Goal: Find specific page/section: Find specific page/section

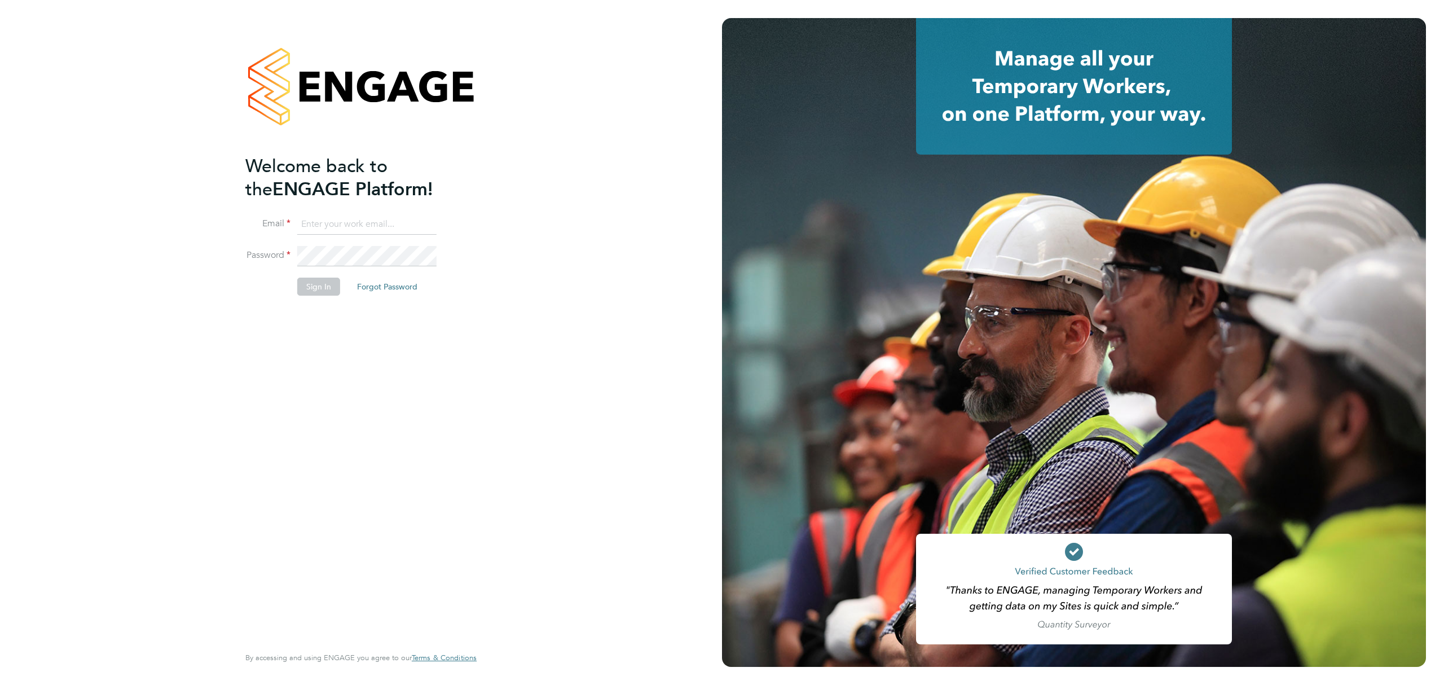
type input "darren.scott@bluearrow.co.uk"
click at [322, 283] on button "Sign In" at bounding box center [318, 287] width 43 height 18
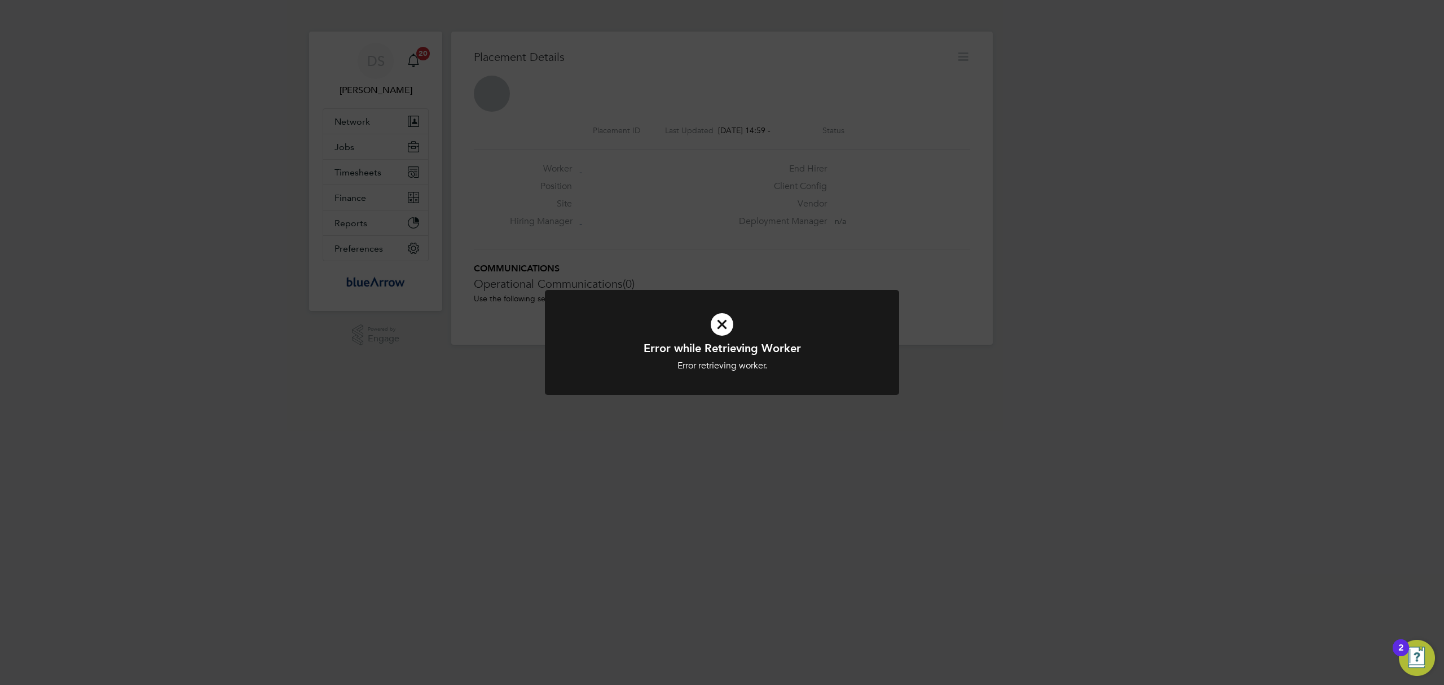
drag, startPoint x: 723, startPoint y: 317, endPoint x: 711, endPoint y: 310, distance: 13.6
click at [722, 317] on icon at bounding box center [722, 324] width 293 height 44
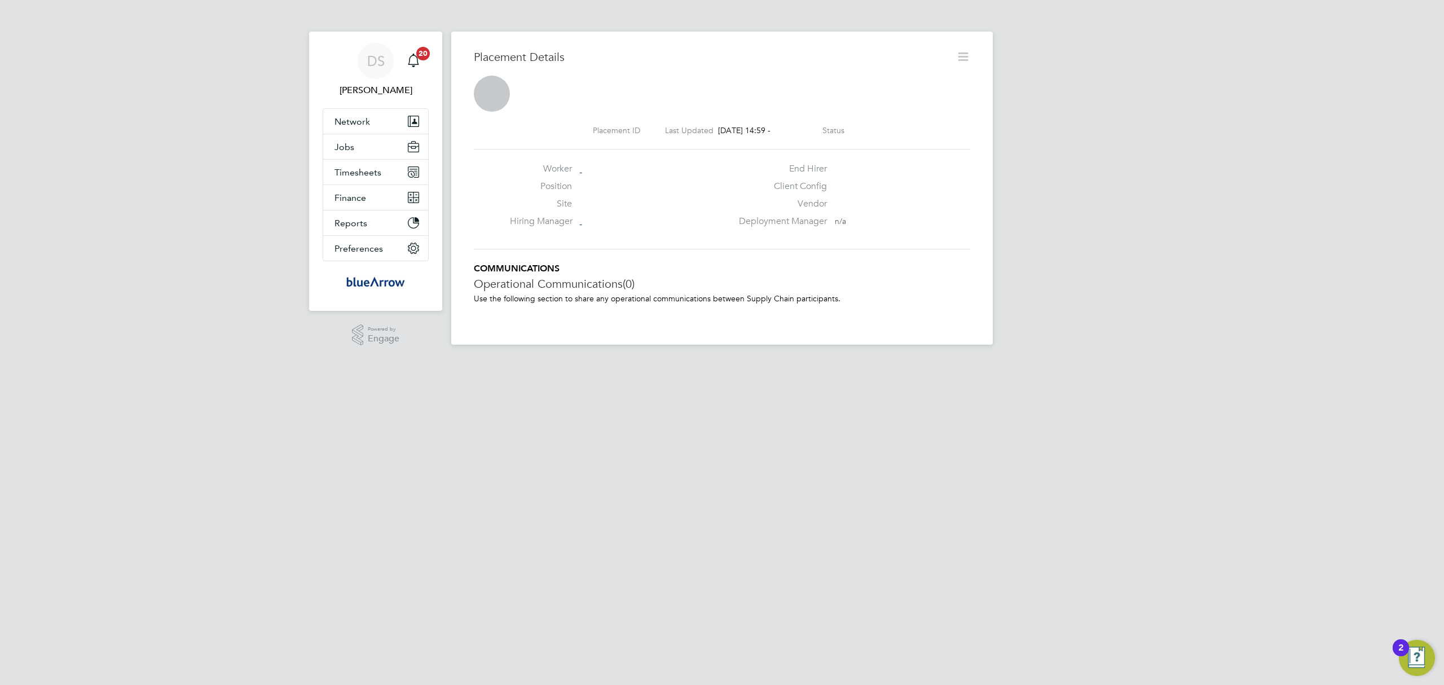
click at [275, 363] on html "DS [PERSON_NAME] Notifications 20 Applications: Network Team Members Businesses…" at bounding box center [722, 181] width 1444 height 363
click at [348, 150] on span "Jobs" at bounding box center [345, 147] width 20 height 11
click at [342, 154] on button "Jobs" at bounding box center [375, 146] width 105 height 25
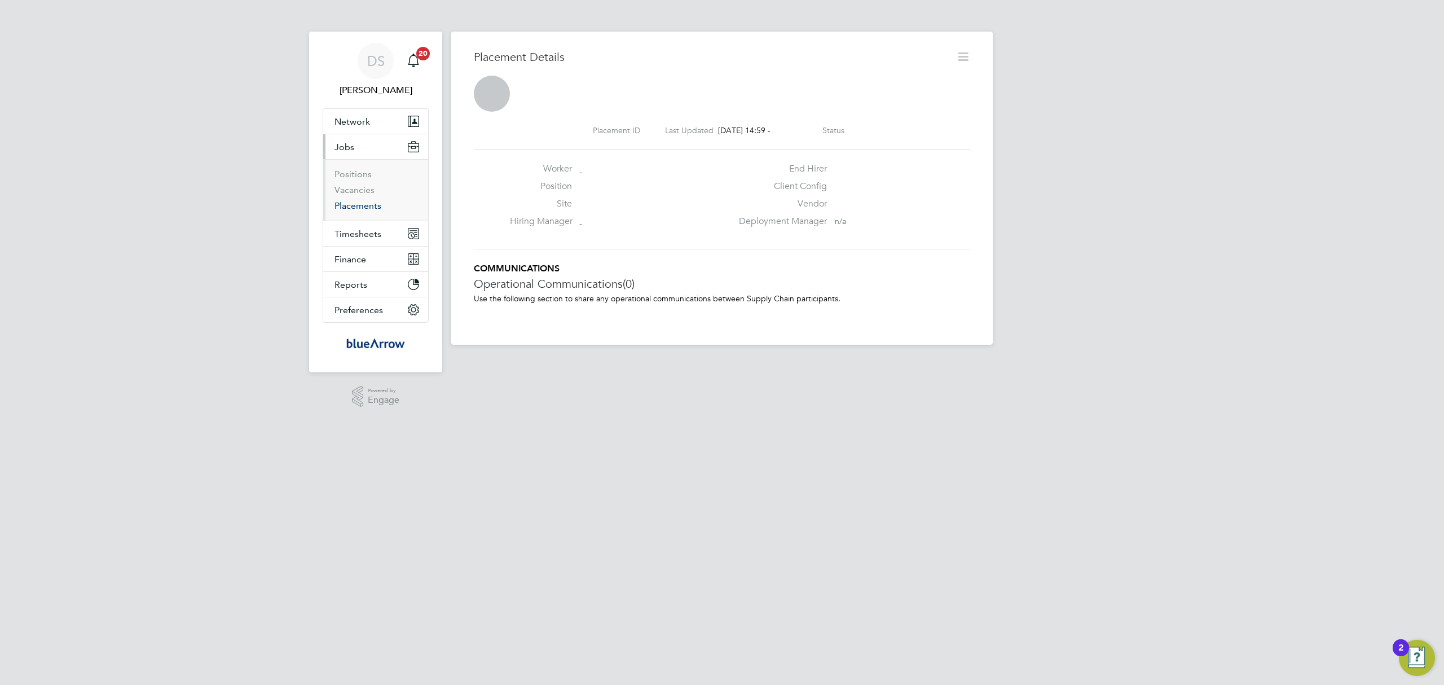
click at [362, 204] on link "Placements" at bounding box center [358, 205] width 47 height 11
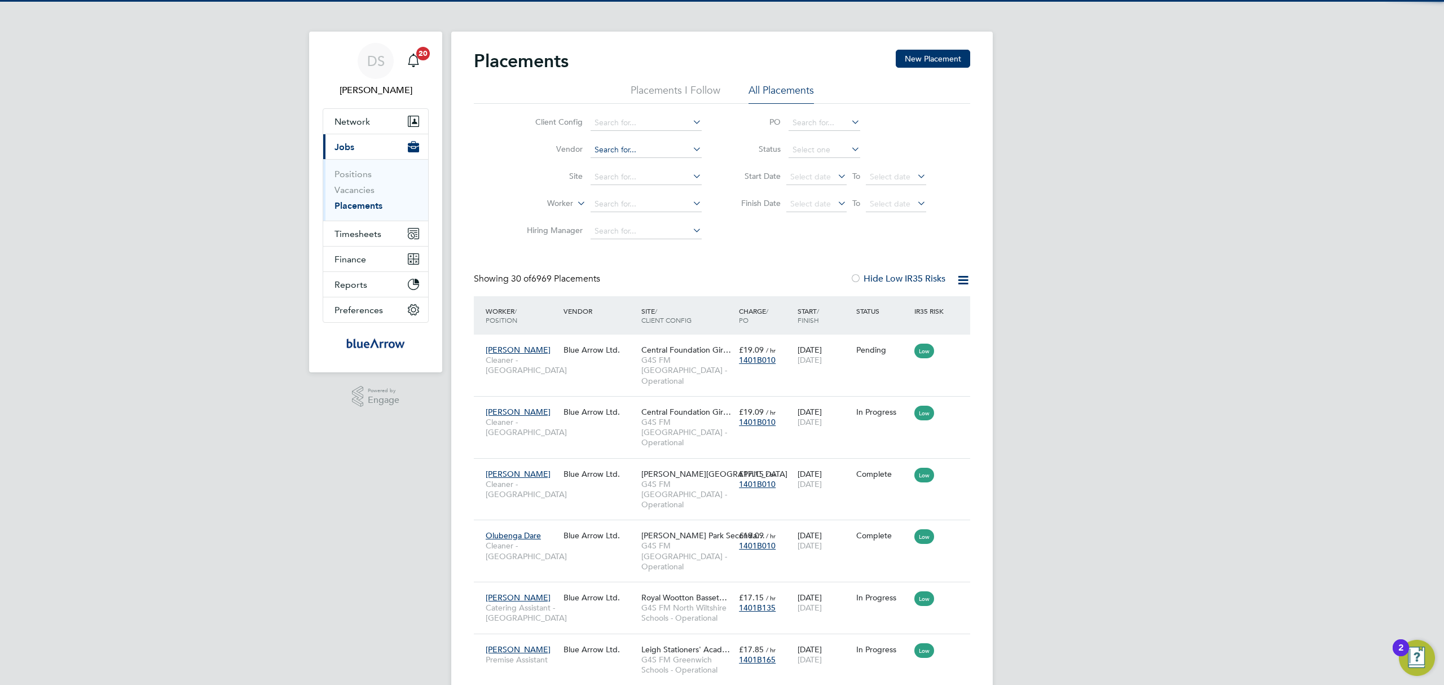
scroll to position [6, 6]
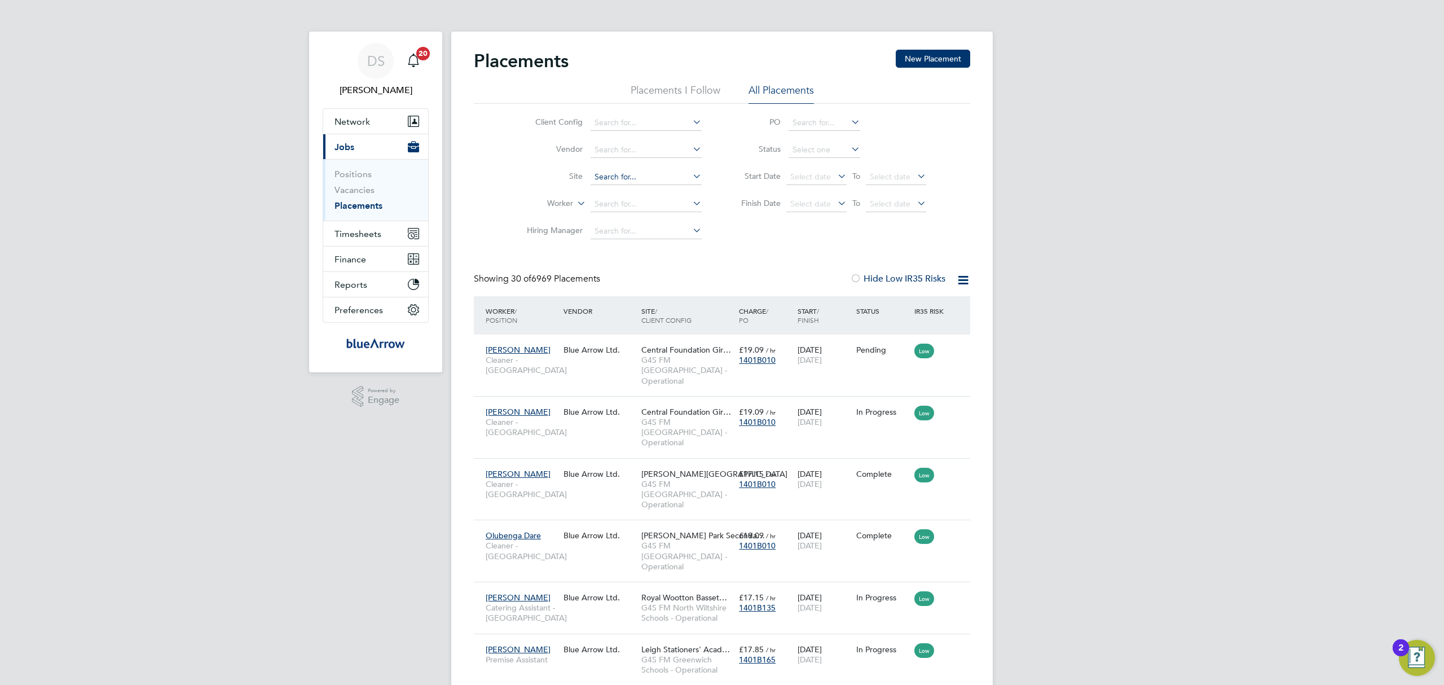
click at [639, 181] on input at bounding box center [646, 177] width 111 height 16
type input "princess"
click at [365, 190] on link "Vacancies" at bounding box center [355, 190] width 40 height 11
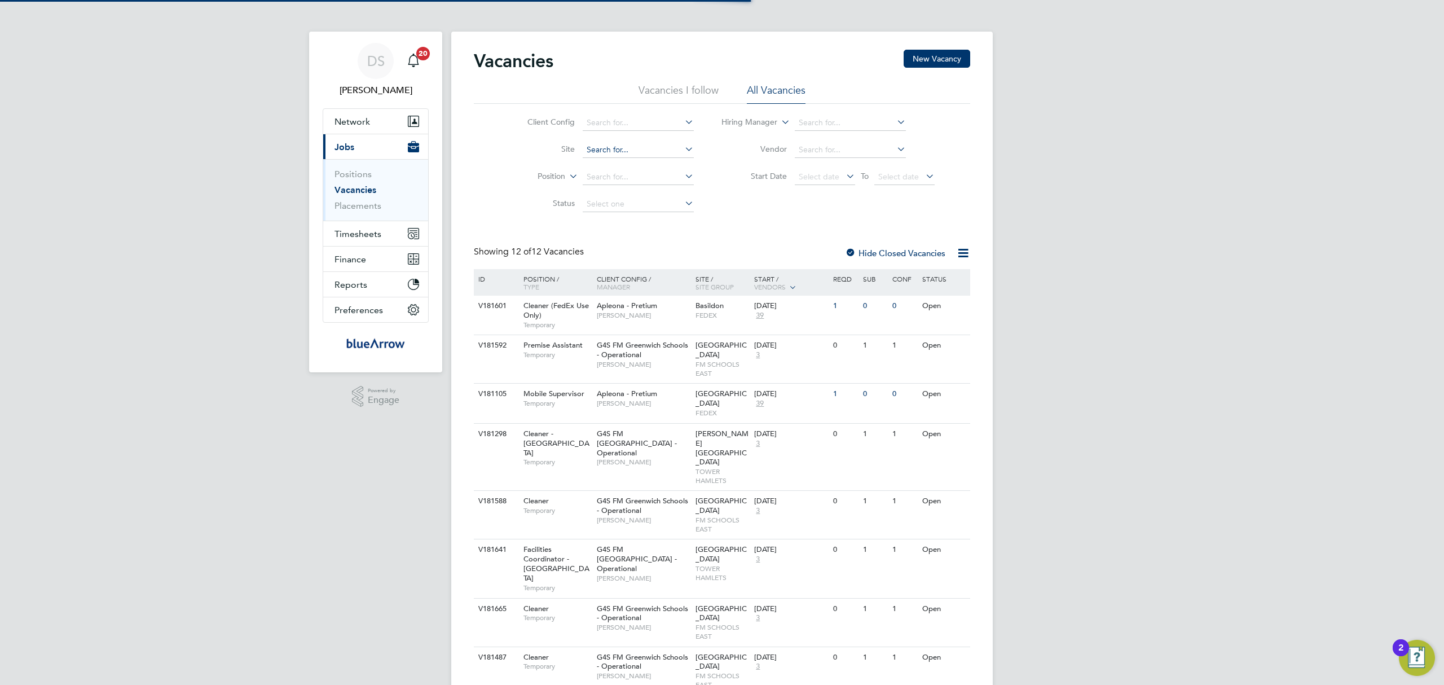
click at [616, 152] on input at bounding box center [638, 150] width 111 height 16
click at [621, 149] on input at bounding box center [638, 150] width 111 height 16
type input "princess"
click at [597, 150] on input at bounding box center [638, 150] width 111 height 16
type input "princess"
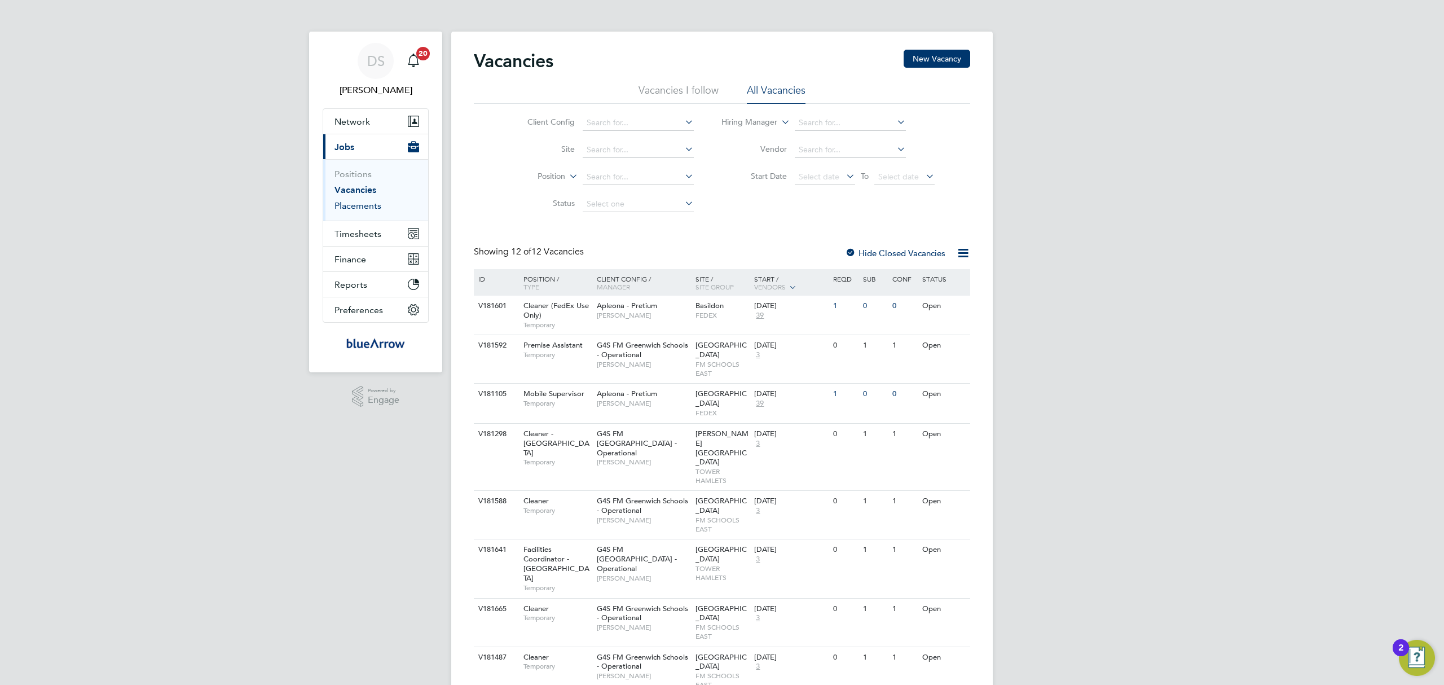
click at [355, 205] on link "Placements" at bounding box center [358, 205] width 47 height 11
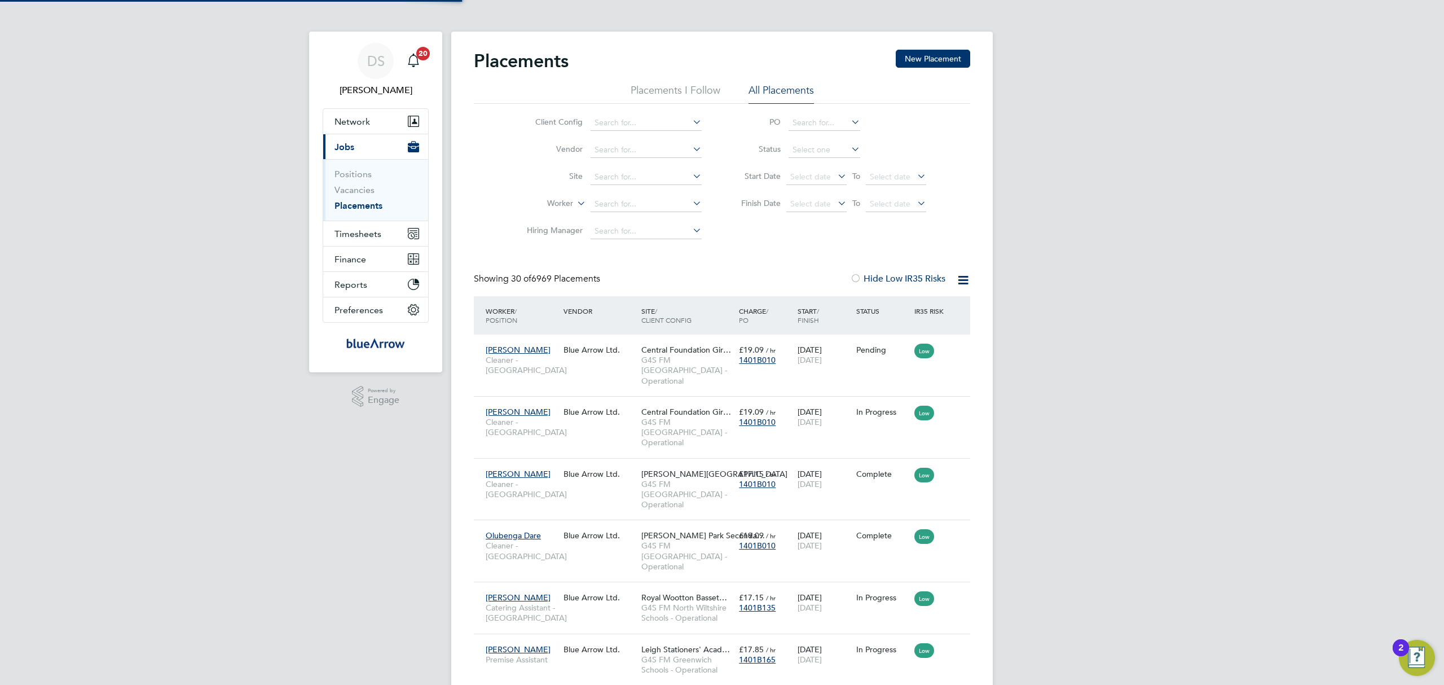
scroll to position [42, 98]
click at [362, 188] on link "Vacancies" at bounding box center [355, 190] width 40 height 11
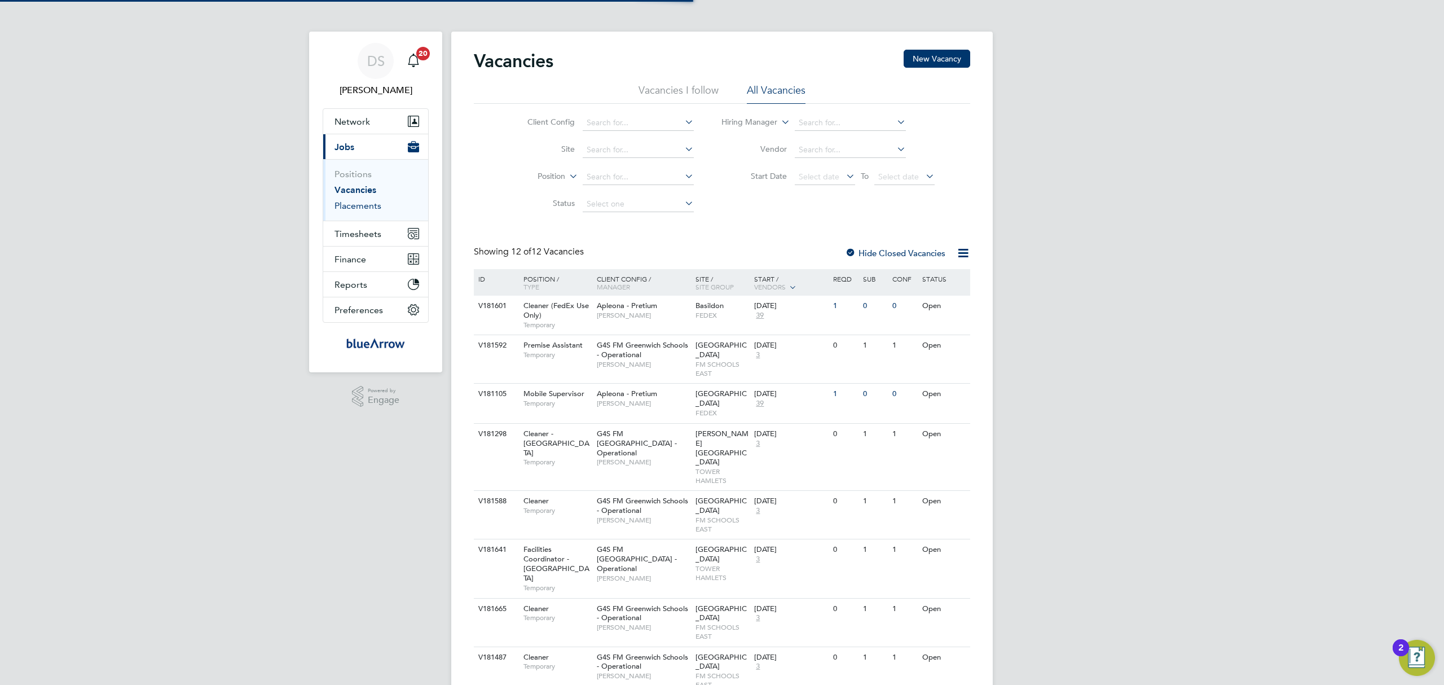
click at [368, 207] on link "Placements" at bounding box center [358, 205] width 47 height 11
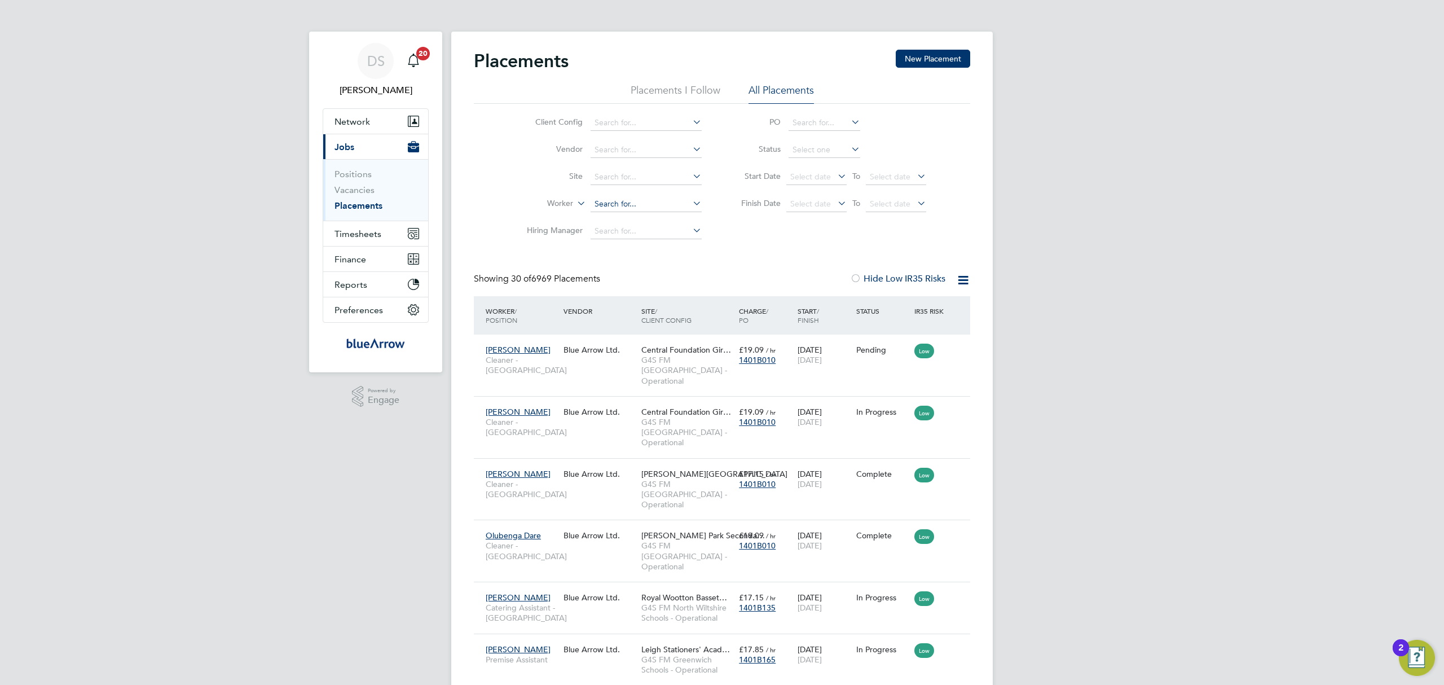
click at [607, 203] on input at bounding box center [646, 204] width 111 height 16
type input "l"
click at [816, 242] on div "Client Config Vendor Site Worker Hiring Manager PO Status Start Date Select dat…" at bounding box center [722, 174] width 497 height 141
click at [359, 122] on span "Network" at bounding box center [353, 121] width 36 height 11
click at [350, 114] on button "Network" at bounding box center [375, 121] width 105 height 25
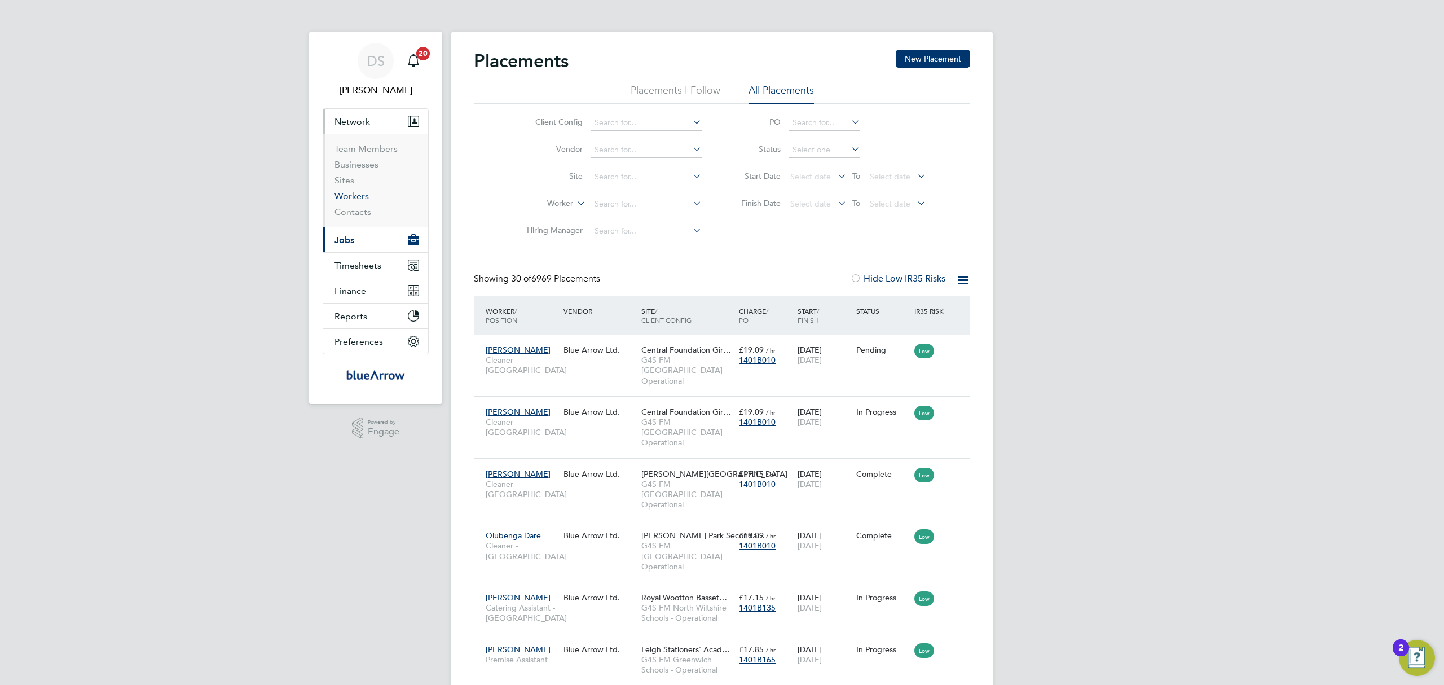
click at [352, 199] on link "Workers" at bounding box center [352, 196] width 34 height 11
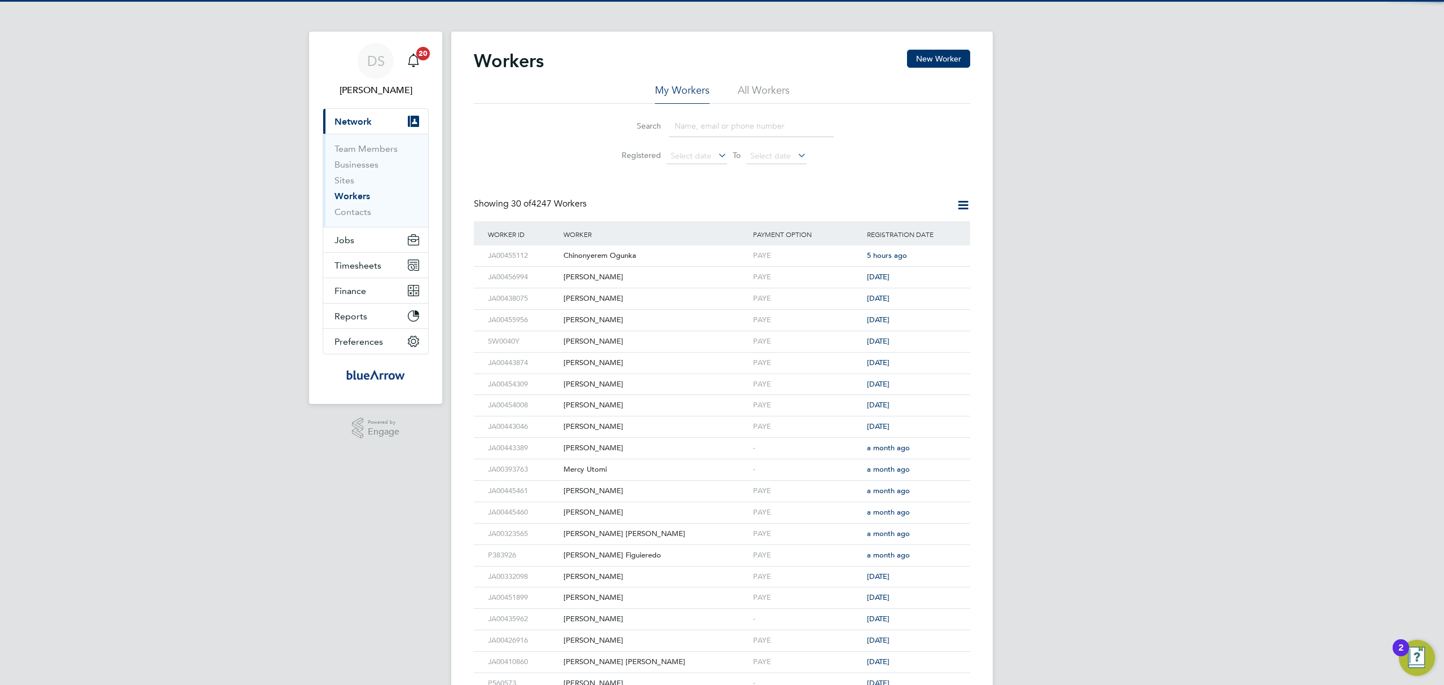
click at [712, 121] on input at bounding box center [751, 126] width 165 height 22
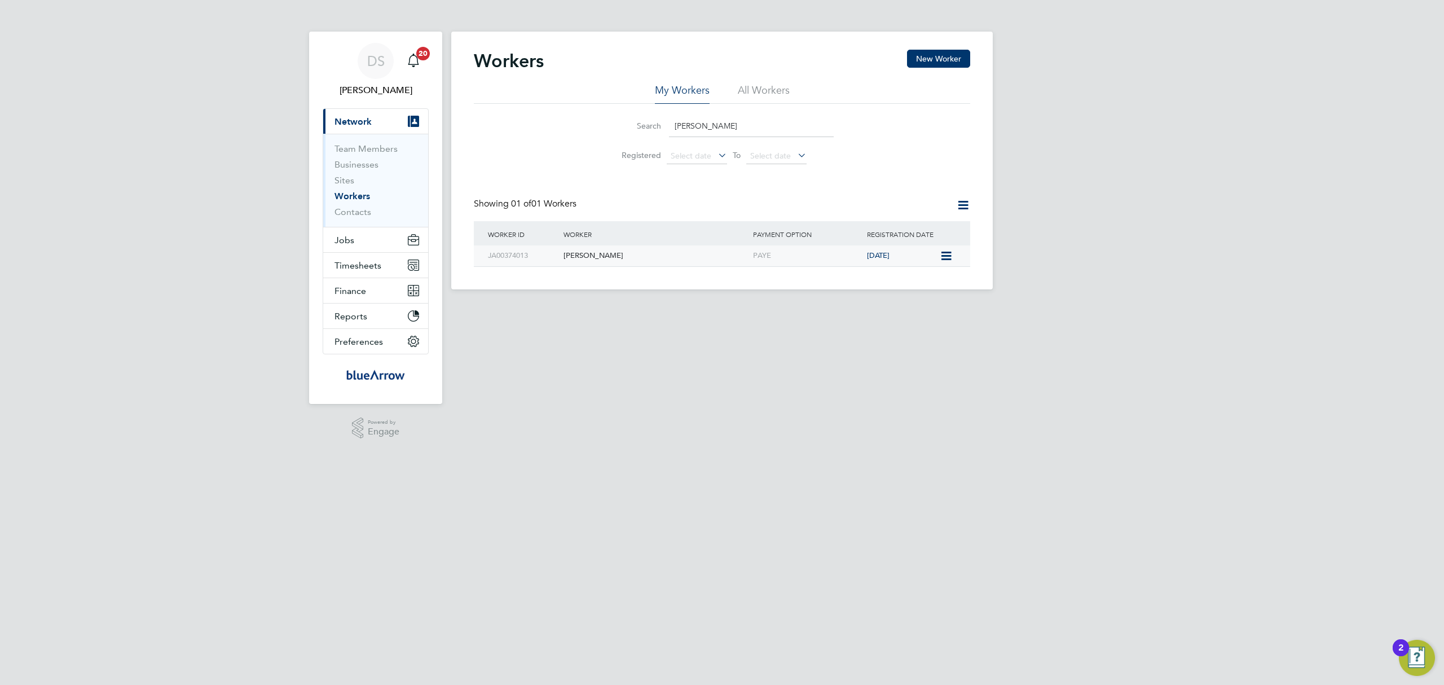
type input "[PERSON_NAME]"
click at [591, 255] on div "[PERSON_NAME]" at bounding box center [656, 255] width 190 height 21
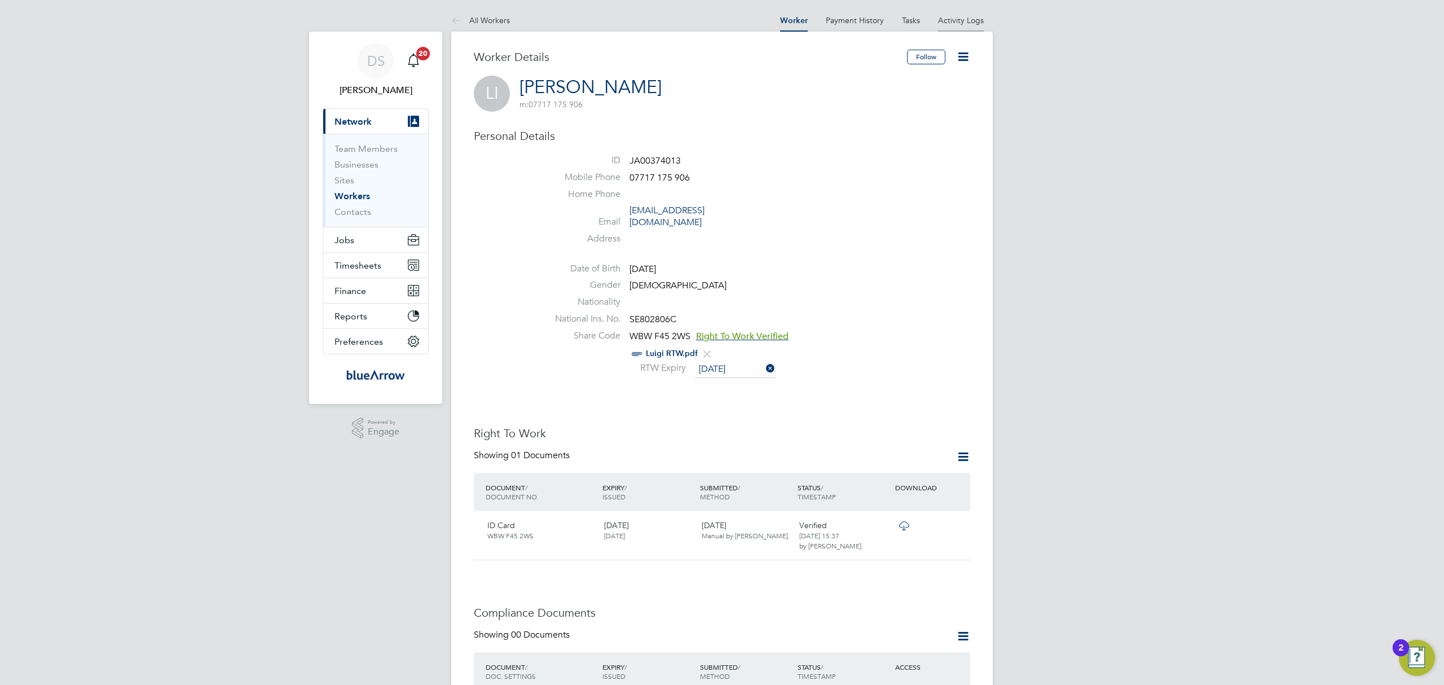
click at [960, 16] on link "Activity Logs" at bounding box center [961, 20] width 46 height 10
